Goal: Task Accomplishment & Management: Manage account settings

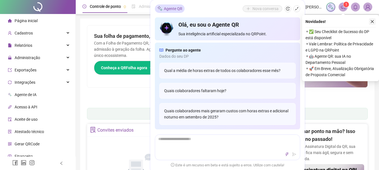
click at [371, 20] on icon "close" at bounding box center [372, 22] width 4 height 4
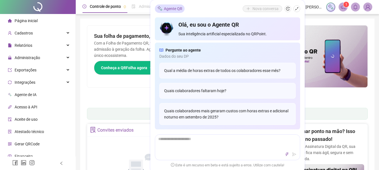
click at [40, 44] on div "Relatórios" at bounding box center [37, 45] width 73 height 11
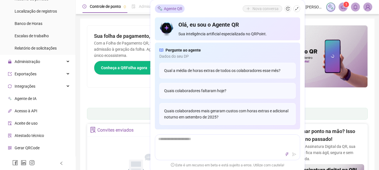
scroll to position [112, 0]
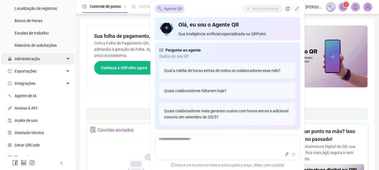
click at [38, 59] on span "Administração" at bounding box center [28, 59] width 26 height 4
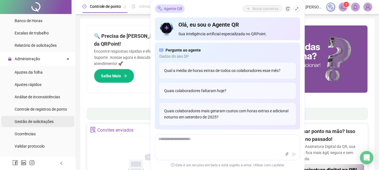
click at [39, 116] on div "Gestão de solicitações" at bounding box center [34, 121] width 39 height 11
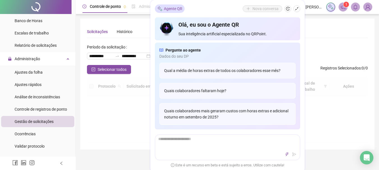
click at [39, 119] on div "Gestão de solicitações" at bounding box center [34, 121] width 39 height 11
click at [296, 9] on icon "shrink" at bounding box center [296, 8] width 3 height 3
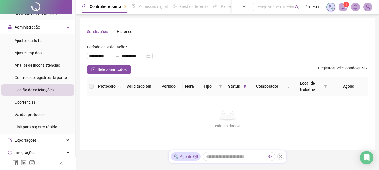
scroll to position [112, 0]
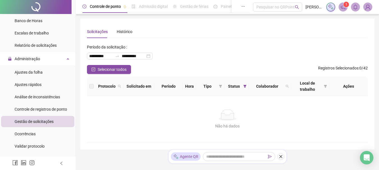
click at [48, 124] on div "Gestão de solicitações" at bounding box center [34, 121] width 39 height 11
click at [49, 122] on span "Gestão de solicitações" at bounding box center [34, 121] width 39 height 4
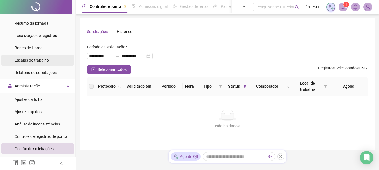
scroll to position [56, 0]
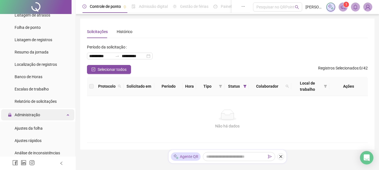
click at [30, 115] on span "Administração" at bounding box center [28, 115] width 26 height 4
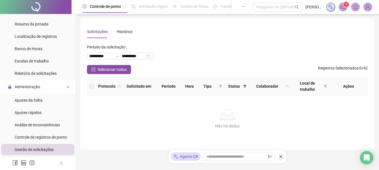
scroll to position [112, 0]
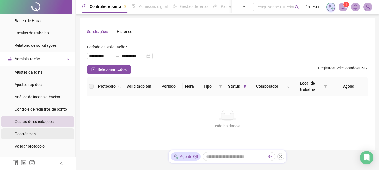
click at [37, 134] on li "Ocorrências" at bounding box center [37, 133] width 73 height 11
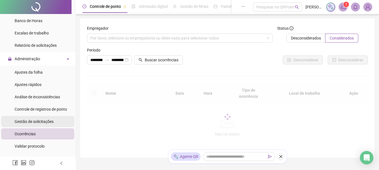
click at [39, 121] on span "Gestão de solicitações" at bounding box center [34, 121] width 39 height 4
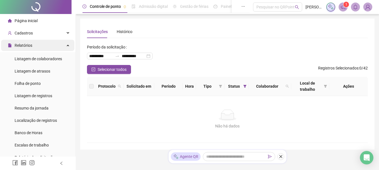
click at [40, 48] on div "Relatórios" at bounding box center [37, 45] width 73 height 11
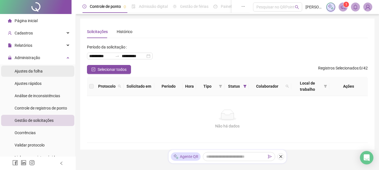
click at [42, 72] on span "Ajustes da folha" at bounding box center [29, 71] width 28 height 4
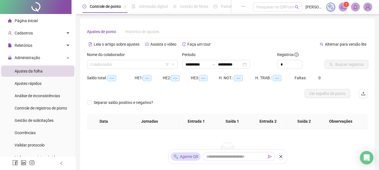
type input "**********"
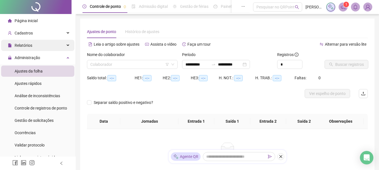
click at [37, 47] on div "Relatórios" at bounding box center [37, 45] width 73 height 11
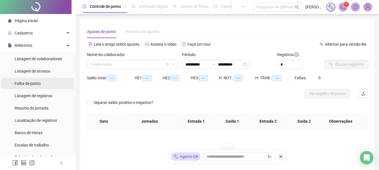
click at [41, 81] on li "Folha de ponto" at bounding box center [37, 83] width 73 height 11
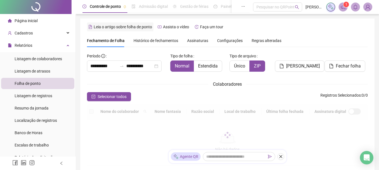
scroll to position [30, 0]
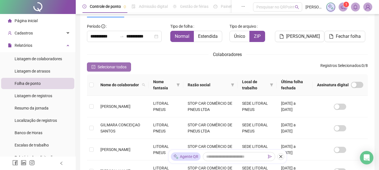
click at [113, 69] on span "Selecionar todos" at bounding box center [112, 67] width 29 height 6
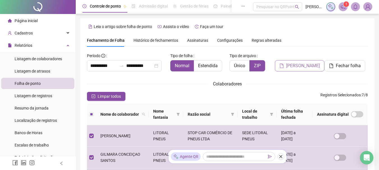
scroll to position [0, 0]
click at [307, 66] on span "[PERSON_NAME]" at bounding box center [303, 66] width 34 height 7
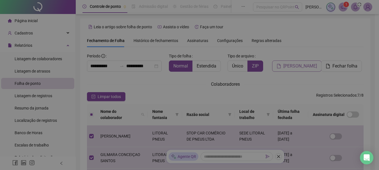
scroll to position [30, 0]
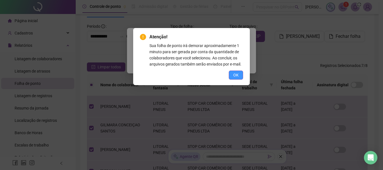
click at [237, 73] on span "OK" at bounding box center [235, 75] width 5 height 6
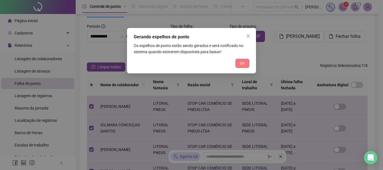
click at [240, 65] on span "Ok" at bounding box center [242, 63] width 5 height 6
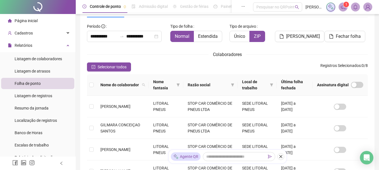
click at [341, 7] on icon "notification" at bounding box center [343, 7] width 4 height 4
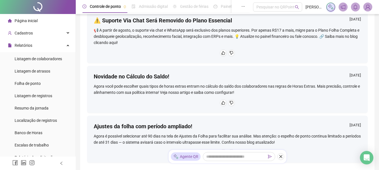
scroll to position [84, 0]
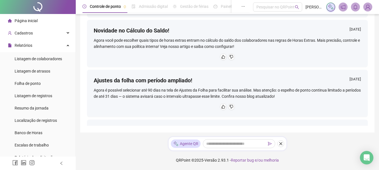
click at [355, 8] on icon "bell" at bounding box center [355, 6] width 5 height 5
click at [31, 46] on span "Relatórios" at bounding box center [24, 45] width 18 height 4
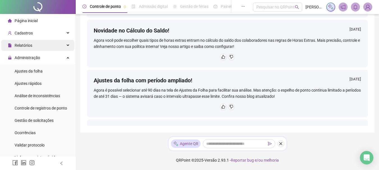
click at [28, 42] on span "Relatórios" at bounding box center [20, 45] width 24 height 11
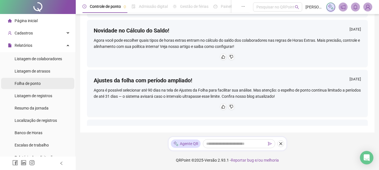
click at [34, 78] on div "Folha de ponto" at bounding box center [28, 83] width 26 height 11
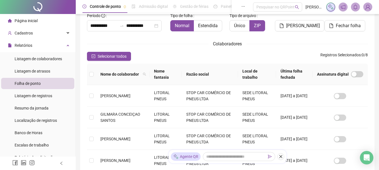
scroll to position [30, 0]
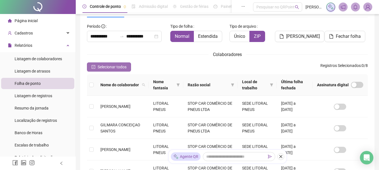
click at [107, 68] on span "Selecionar todos" at bounding box center [112, 67] width 29 height 6
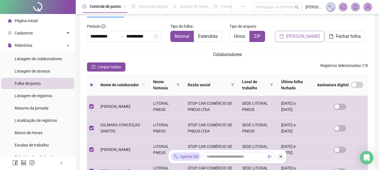
click at [301, 38] on span "[PERSON_NAME]" at bounding box center [303, 36] width 34 height 7
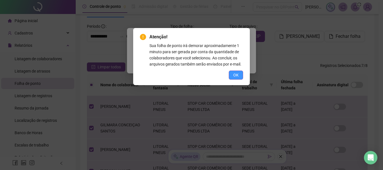
click at [234, 75] on span "OK" at bounding box center [235, 75] width 5 height 6
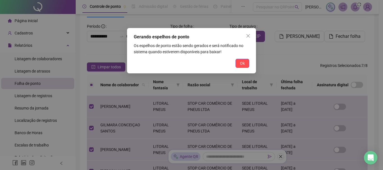
click at [243, 65] on span "Ok" at bounding box center [242, 63] width 5 height 6
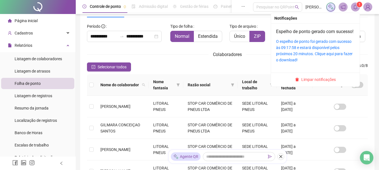
click at [315, 51] on div "O espelho de ponto foi gerado com sucesso às 09:17:58 e estará disponível pelos…" at bounding box center [315, 50] width 79 height 25
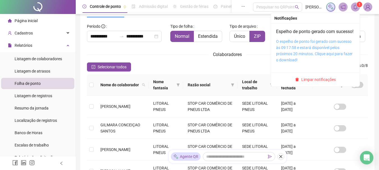
click at [312, 55] on link "O espelho de ponto foi gerado com sucesso às 09:17:58 e estará disponível pelos…" at bounding box center [314, 50] width 77 height 23
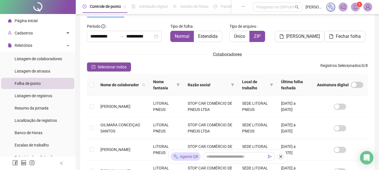
click at [360, 8] on div "1" at bounding box center [349, 7] width 46 height 9
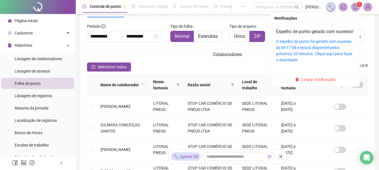
click at [356, 9] on icon "bell" at bounding box center [355, 6] width 4 height 5
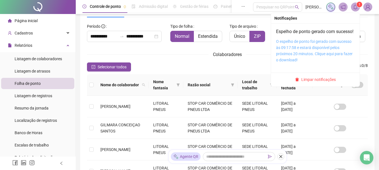
click at [306, 50] on link "O espelho de ponto foi gerado com sucesso às 09:17:58 e estará disponível pelos…" at bounding box center [314, 50] width 77 height 23
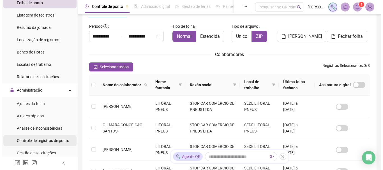
scroll to position [84, 0]
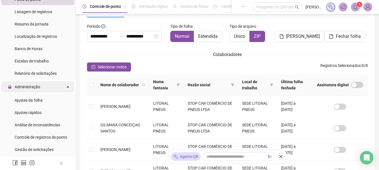
click at [41, 88] on div "Administração" at bounding box center [37, 86] width 73 height 11
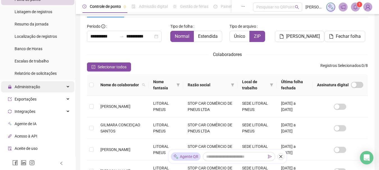
click at [41, 88] on div "Administração" at bounding box center [37, 86] width 73 height 11
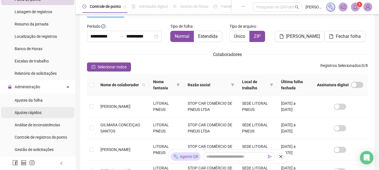
click at [32, 112] on span "Ajustes rápidos" at bounding box center [28, 112] width 27 height 4
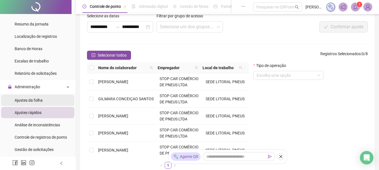
click at [39, 101] on span "Ajustes da folha" at bounding box center [29, 100] width 28 height 4
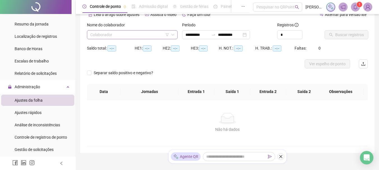
type input "**********"
click at [113, 35] on input "search" at bounding box center [129, 35] width 79 height 8
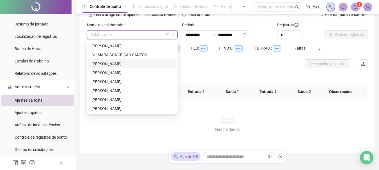
click at [110, 63] on div "[PERSON_NAME]" at bounding box center [132, 64] width 82 height 6
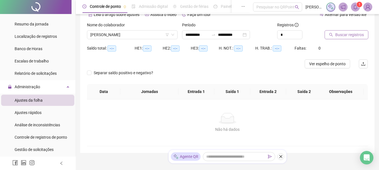
click at [339, 34] on span "Buscar registros" at bounding box center [349, 35] width 29 height 6
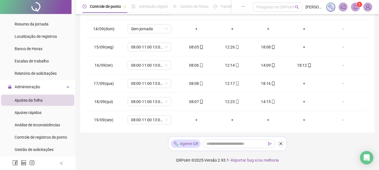
scroll to position [227, 0]
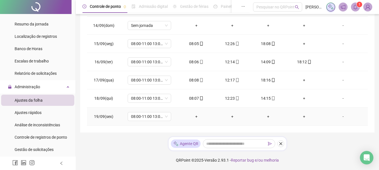
click at [195, 115] on div "+" at bounding box center [196, 117] width 27 height 6
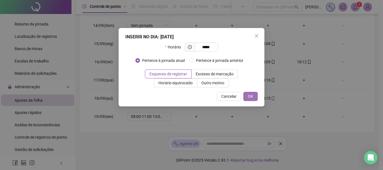
type input "*****"
click at [255, 98] on button "OK" at bounding box center [250, 96] width 14 height 9
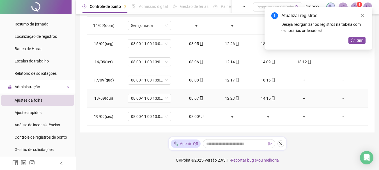
click at [302, 98] on div "+" at bounding box center [303, 98] width 27 height 6
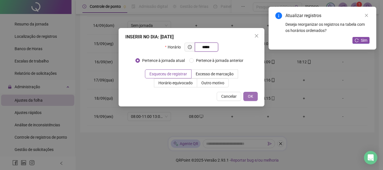
type input "*****"
click at [254, 97] on button "OK" at bounding box center [250, 96] width 14 height 9
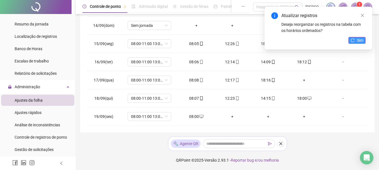
click at [356, 41] on button "Sim" at bounding box center [356, 40] width 17 height 7
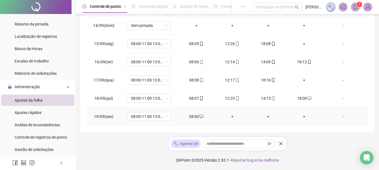
click at [232, 116] on div "+" at bounding box center [232, 117] width 27 height 6
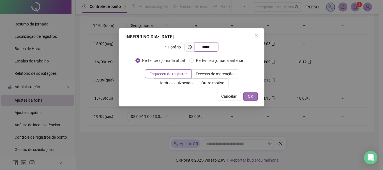
type input "*****"
click at [254, 96] on button "OK" at bounding box center [250, 96] width 14 height 9
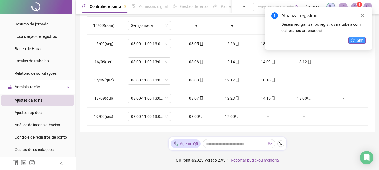
click at [357, 38] on span "Sim" at bounding box center [360, 40] width 6 height 6
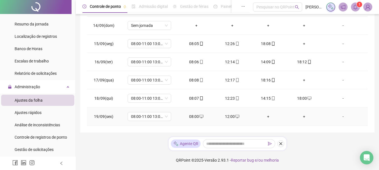
click at [265, 116] on div "+" at bounding box center [268, 117] width 27 height 6
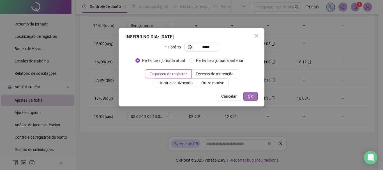
type input "*****"
click at [250, 96] on span "OK" at bounding box center [250, 96] width 5 height 6
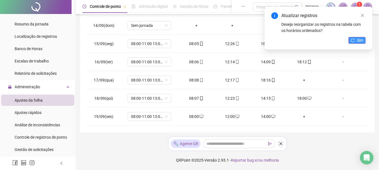
click at [361, 41] on span "Sim" at bounding box center [360, 40] width 6 height 6
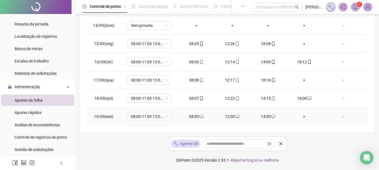
click at [300, 116] on div "+" at bounding box center [303, 117] width 27 height 6
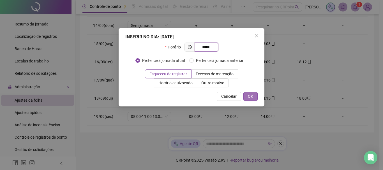
type input "*****"
click at [250, 96] on span "OK" at bounding box center [250, 96] width 5 height 6
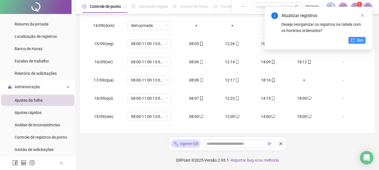
click at [360, 40] on span "Sim" at bounding box center [360, 40] width 6 height 6
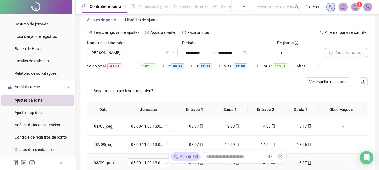
scroll to position [0, 0]
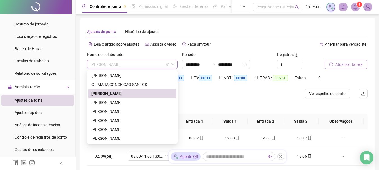
click at [152, 66] on span "[PERSON_NAME]" at bounding box center [132, 64] width 84 height 8
click at [116, 130] on div "[PERSON_NAME]" at bounding box center [132, 129] width 82 height 6
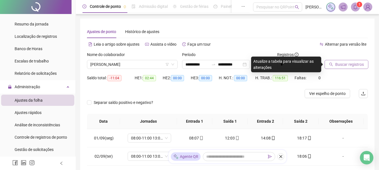
click at [347, 66] on span "Buscar registros" at bounding box center [349, 64] width 29 height 6
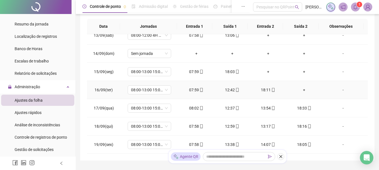
scroll to position [123, 0]
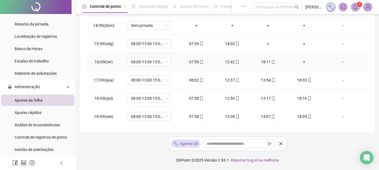
click at [231, 61] on div "12:42" at bounding box center [232, 62] width 27 height 6
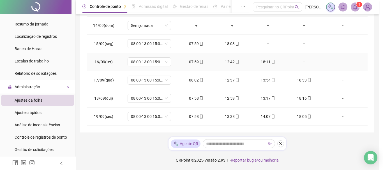
type input "**********"
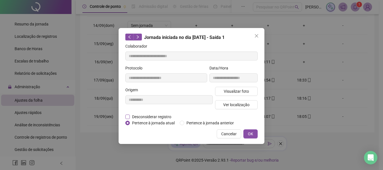
click at [152, 117] on span "Desconsiderar registro" at bounding box center [152, 117] width 44 height 6
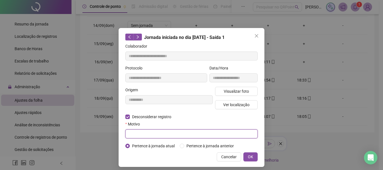
click at [167, 131] on input "text" at bounding box center [191, 134] width 132 height 9
drag, startPoint x: 167, startPoint y: 131, endPoint x: 0, endPoint y: 131, distance: 166.8
click at [0, 131] on div "**********" at bounding box center [191, 85] width 383 height 170
type input "**********"
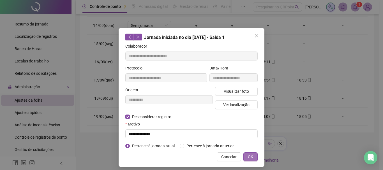
click at [245, 158] on button "OK" at bounding box center [250, 157] width 14 height 9
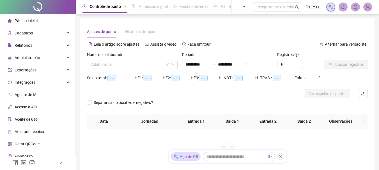
type input "**********"
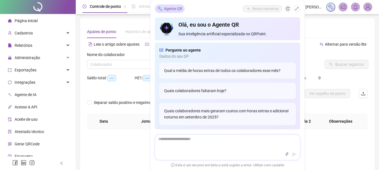
scroll to position [123, 0]
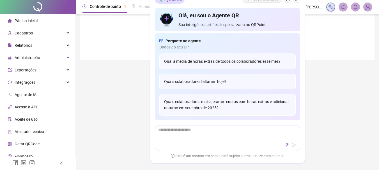
click at [377, 42] on div "**********" at bounding box center [227, 67] width 303 height 380
click at [337, 77] on div "**********" at bounding box center [227, 67] width 303 height 380
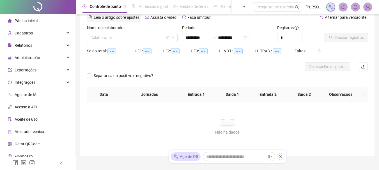
scroll to position [0, 0]
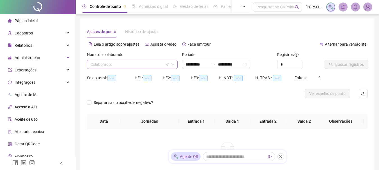
click at [132, 68] on input "search" at bounding box center [129, 64] width 79 height 8
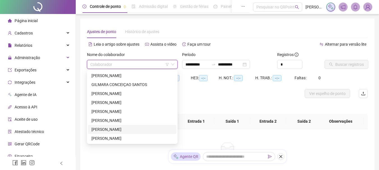
click at [121, 129] on div "[PERSON_NAME]" at bounding box center [132, 129] width 82 height 6
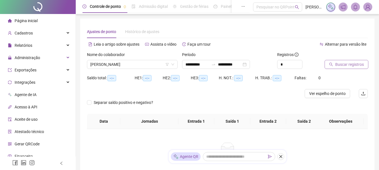
click at [341, 65] on span "Buscar registros" at bounding box center [349, 64] width 29 height 6
